Goal: Task Accomplishment & Management: Manage account settings

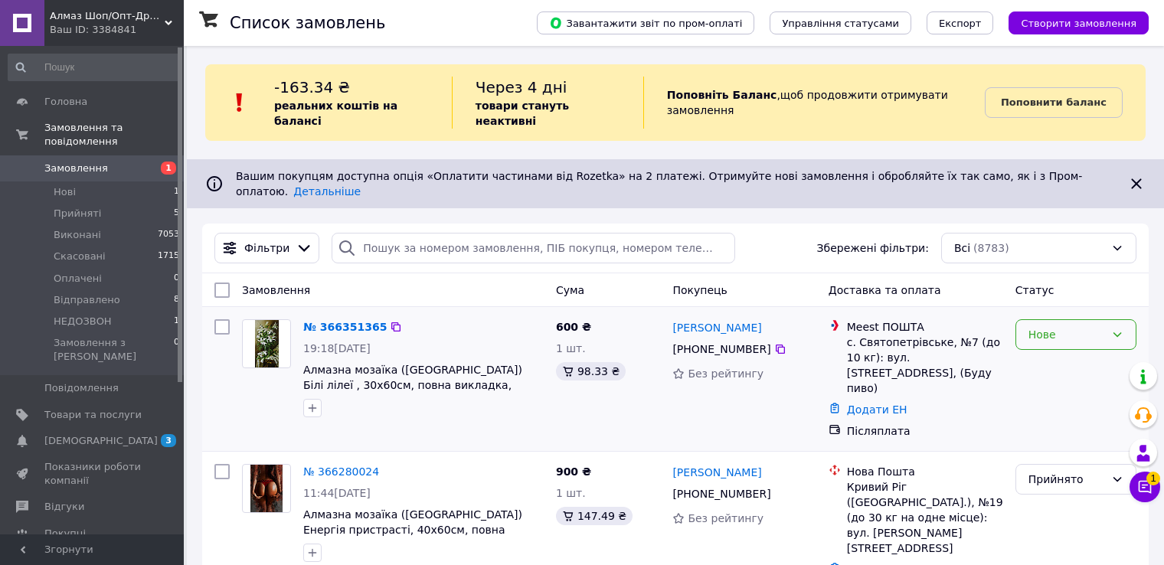
click at [1053, 326] on div "Нове" at bounding box center [1066, 334] width 77 height 17
click at [1045, 342] on li "Прийнято" at bounding box center [1075, 341] width 119 height 28
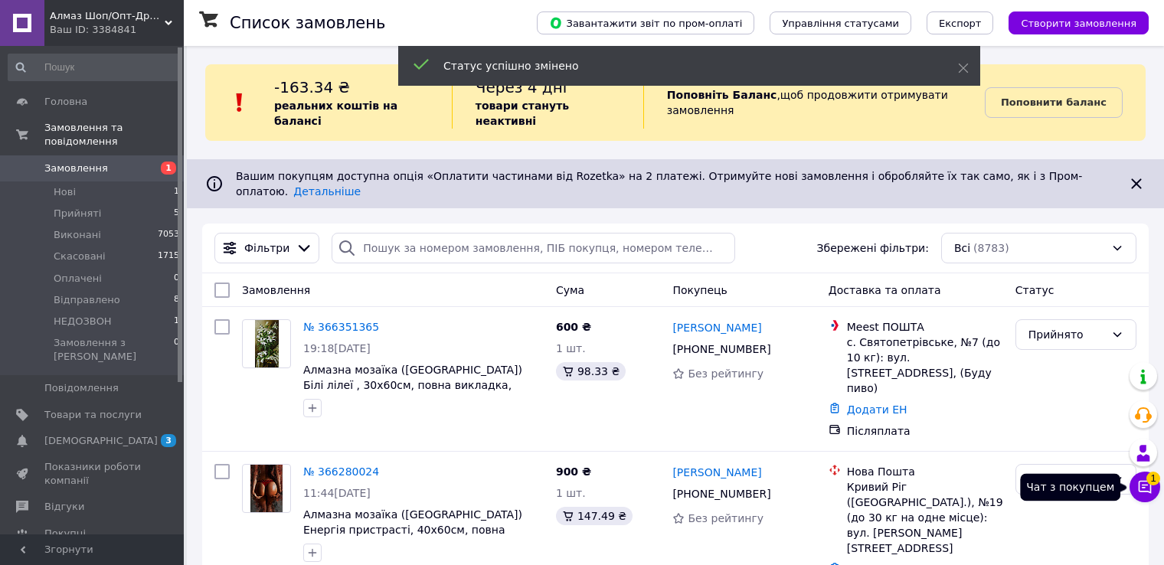
click at [1147, 486] on icon at bounding box center [1144, 486] width 15 height 15
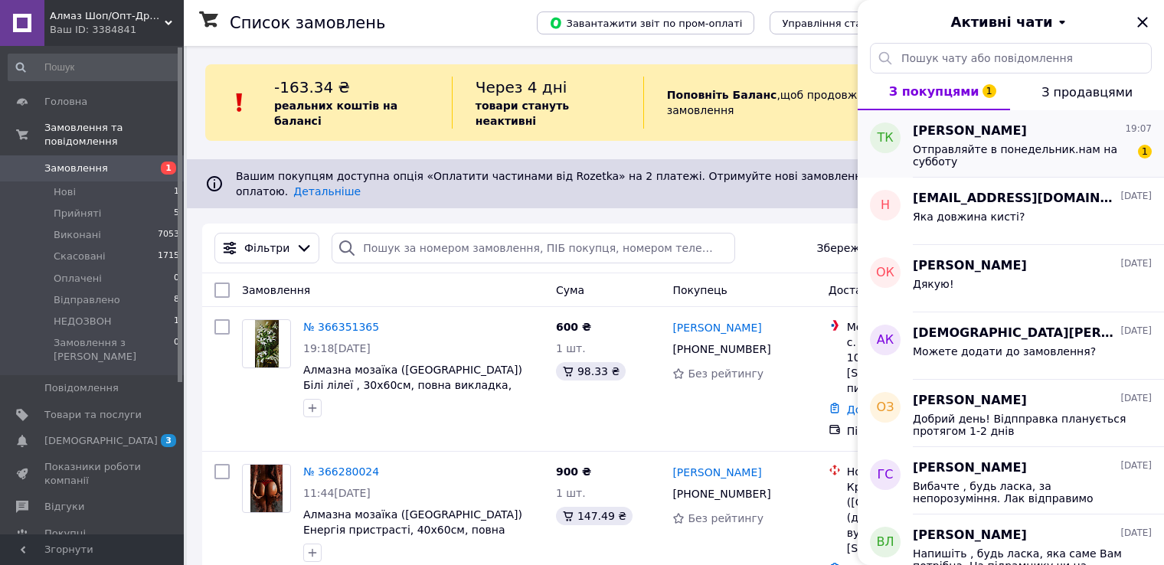
click at [977, 157] on div "Отправляйте в понедельник.нам на субботу" at bounding box center [1021, 155] width 217 height 25
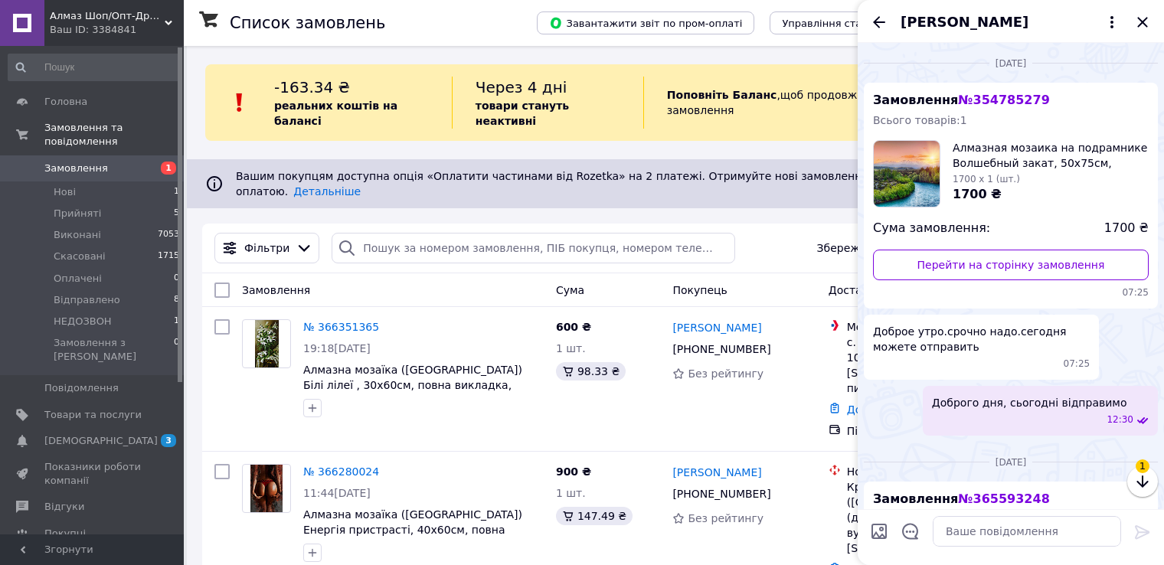
scroll to position [854, 0]
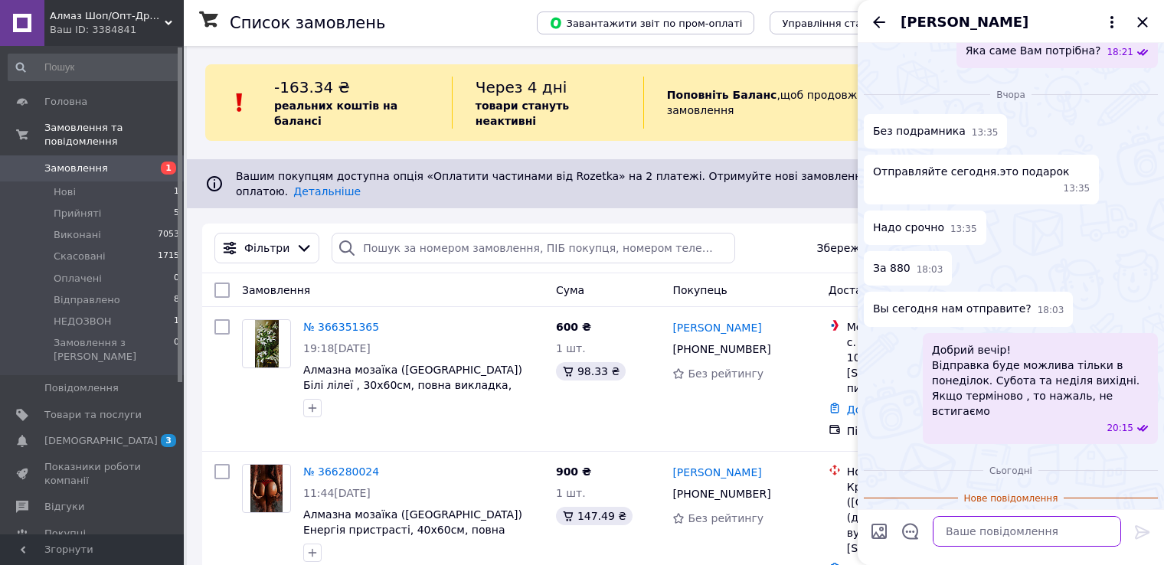
click at [961, 535] on textarea at bounding box center [1027, 531] width 188 height 31
type textarea "Ок"
drag, startPoint x: 1136, startPoint y: 531, endPoint x: 1131, endPoint y: 133, distance: 397.4
click at [1131, 155] on div "Отправляйте сегодня.это подарок 13:35" at bounding box center [1011, 180] width 294 height 50
click at [1145, 531] on icon at bounding box center [1142, 532] width 15 height 14
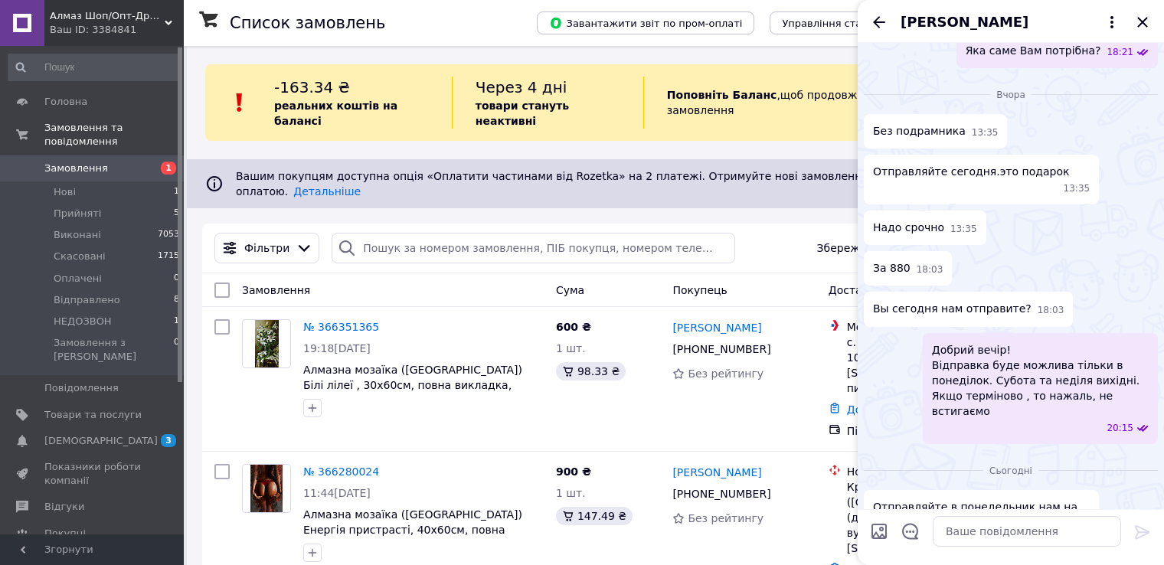
scroll to position [870, 0]
